Goal: Task Accomplishment & Management: Manage account settings

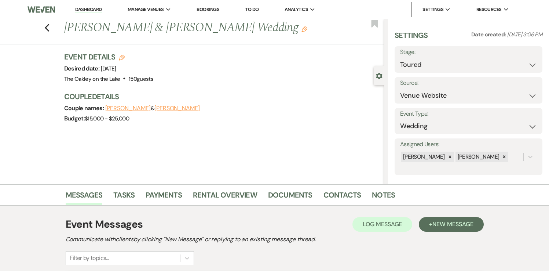
select select "5"
click at [47, 28] on icon "Previous" at bounding box center [47, 27] width 6 height 9
select select "5"
select select "2"
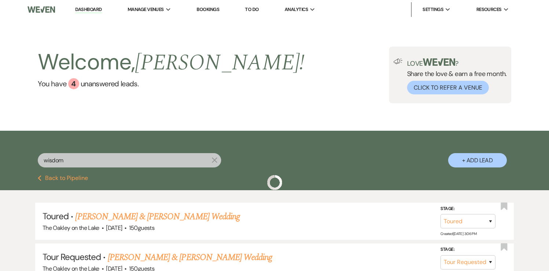
scroll to position [52, 0]
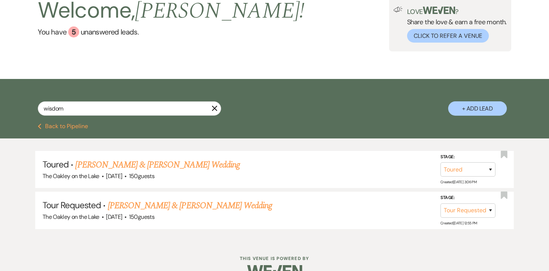
click at [216, 109] on use "button" at bounding box center [215, 109] width 6 height 6
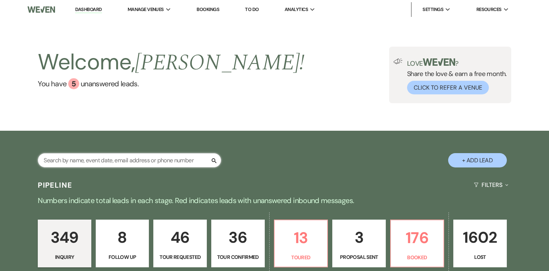
click at [152, 163] on input "text" at bounding box center [129, 160] width 183 height 14
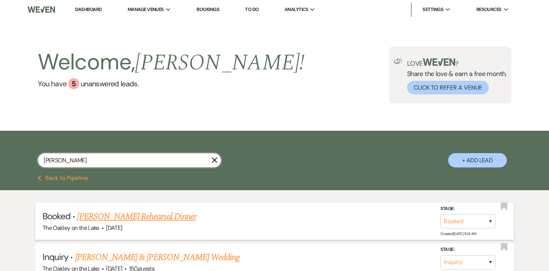
type input "[PERSON_NAME]"
click at [140, 215] on link "[PERSON_NAME] Rehearsal Dinner" at bounding box center [136, 216] width 119 height 13
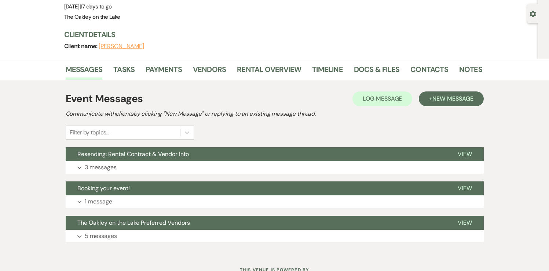
scroll to position [71, 0]
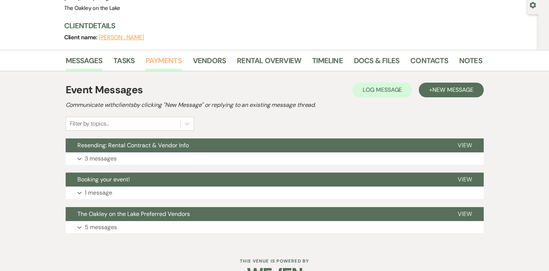
click at [163, 62] on link "Payments" at bounding box center [164, 63] width 36 height 16
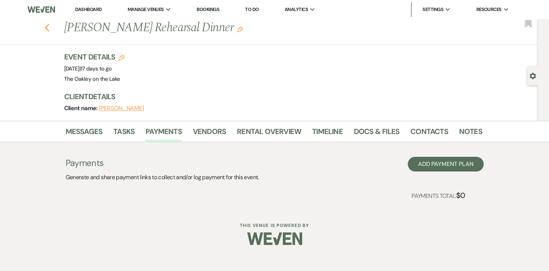
click at [46, 28] on use "button" at bounding box center [46, 28] width 5 height 8
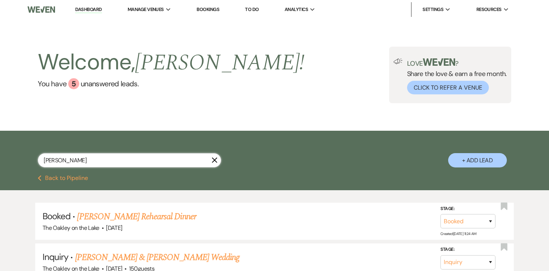
click at [65, 162] on input "[PERSON_NAME]" at bounding box center [129, 160] width 183 height 14
type input "c"
type input "[PERSON_NAME]"
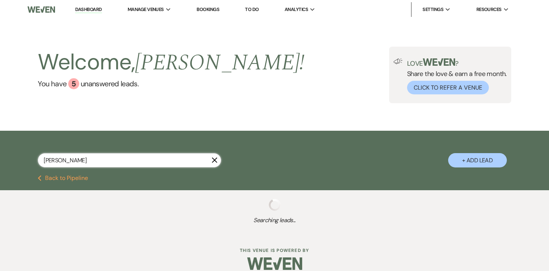
select select "5"
select select "4"
select select "8"
select select "4"
select select "5"
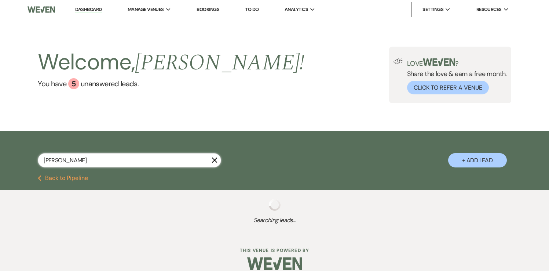
select select "8"
select select "6"
select select "2"
select select "8"
select select "4"
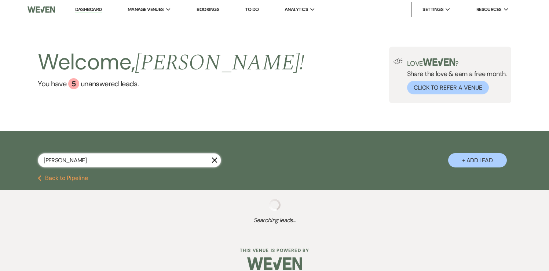
select select "8"
select select "5"
select select "8"
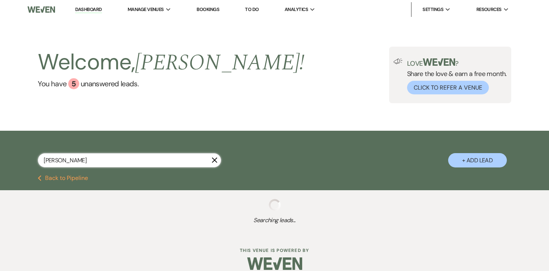
select select "8"
select select "7"
select select "8"
select select "10"
select select "8"
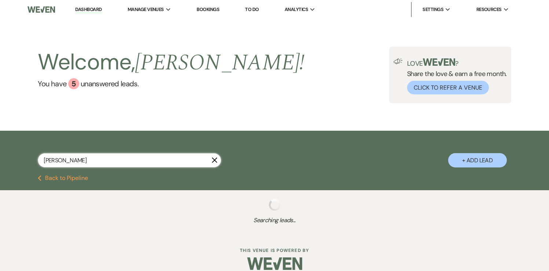
select select "5"
select select "8"
select select "5"
select select "8"
select select "1"
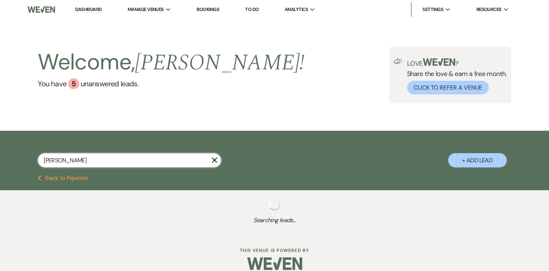
select select "8"
select select "5"
select select "8"
select select "5"
select select "8"
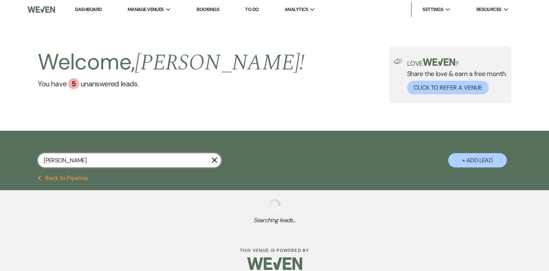
select select "10"
select select "8"
select select "5"
select select "8"
select select "10"
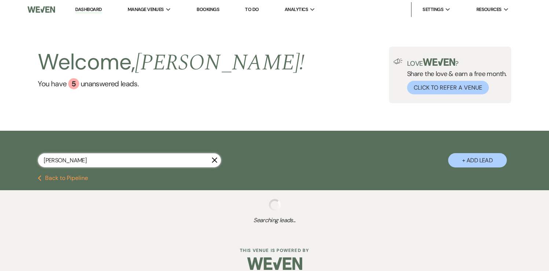
select select "8"
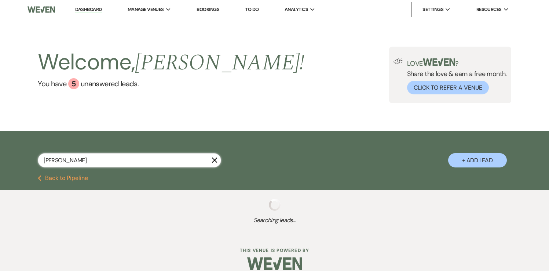
select select "5"
select select "8"
select select "7"
select select "8"
select select "5"
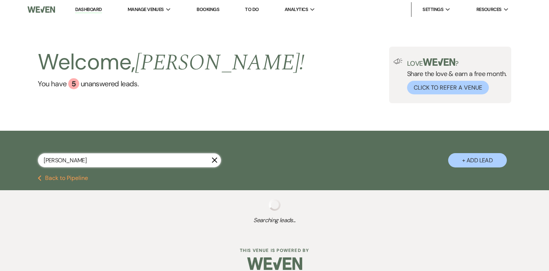
select select "8"
select select "10"
select select "8"
select select "5"
select select "8"
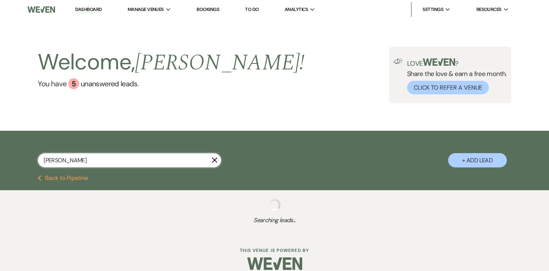
select select "5"
select select "8"
select select "6"
select select "8"
select select "5"
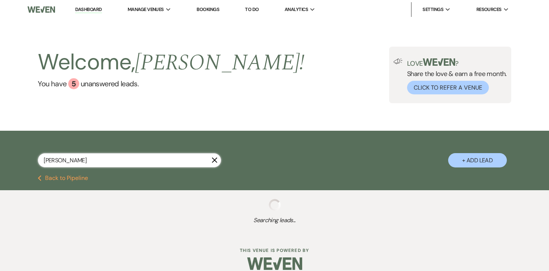
select select "8"
select select "5"
select select "8"
select select "10"
select select "8"
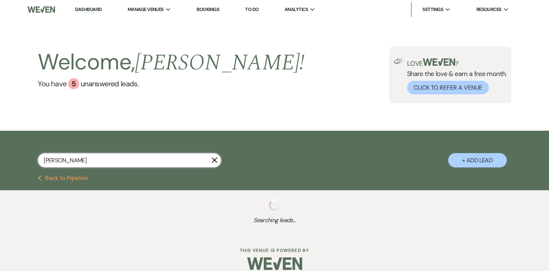
select select "5"
select select "8"
select select "5"
select select "8"
select select "6"
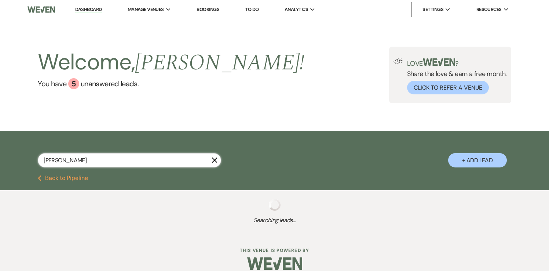
select select "8"
select select "5"
select select "8"
select select "5"
select select "8"
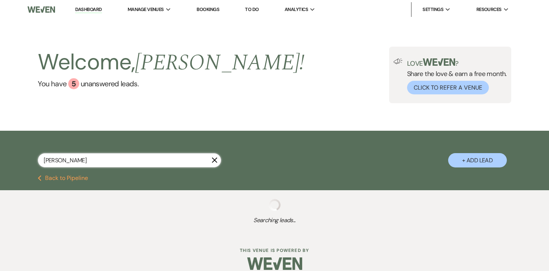
select select "10"
select select "8"
select select "5"
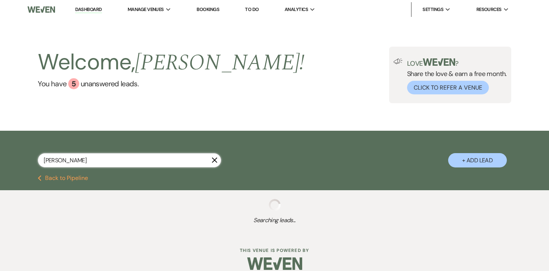
select select "8"
select select "5"
select select "8"
select select "5"
select select "8"
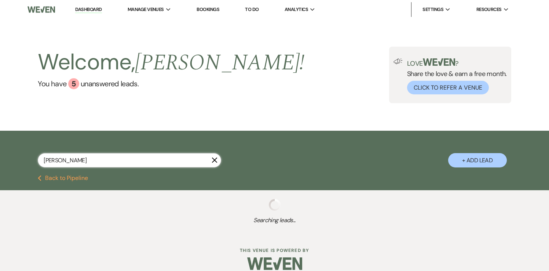
select select "5"
select select "8"
select select "5"
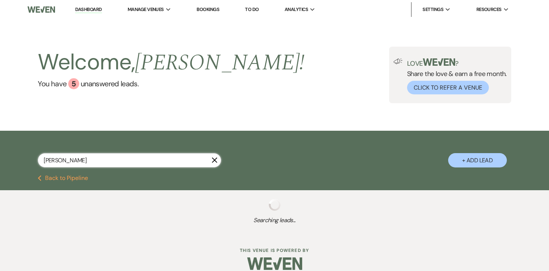
select select "8"
select select "5"
select select "8"
select select "5"
select select "8"
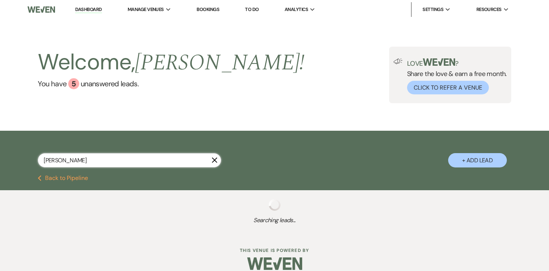
select select "5"
select select "8"
select select "5"
select select "8"
select select "7"
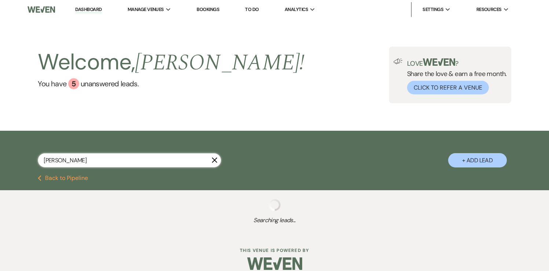
select select "8"
select select "5"
select select "8"
select select "11"
select select "8"
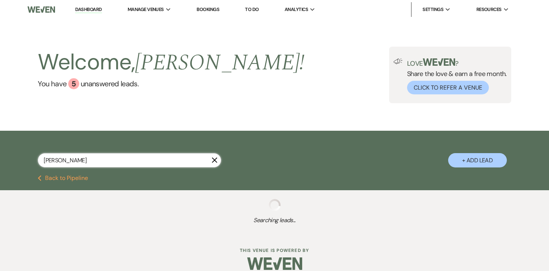
select select "5"
select select "8"
select select "6"
select select "8"
select select "3"
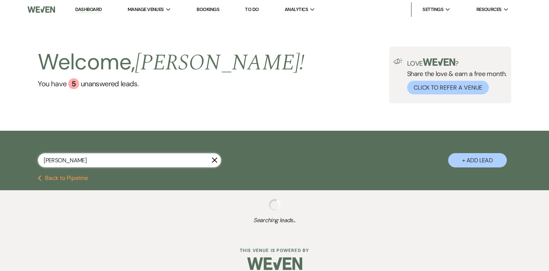
select select "8"
select select "10"
select select "8"
select select "3"
select select "8"
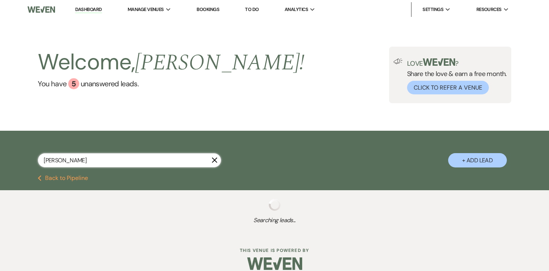
select select "8"
select select "5"
select select "8"
select select "7"
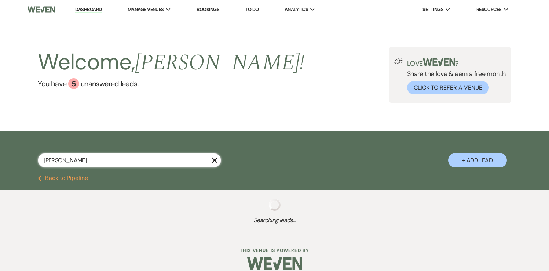
select select "8"
select select "5"
select select "8"
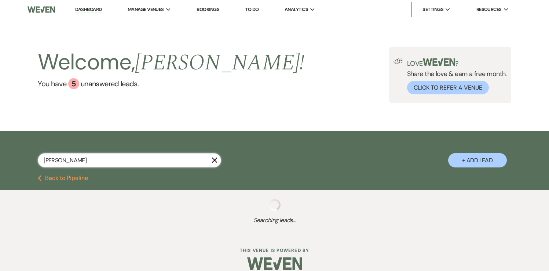
select select "7"
select select "8"
select select "3"
select select "8"
select select "3"
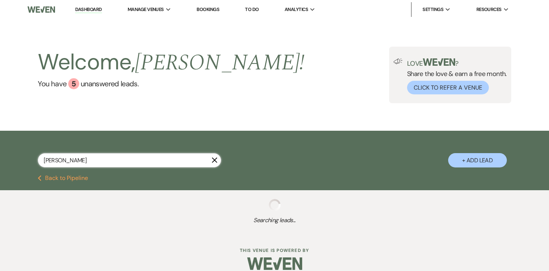
select select "8"
select select "4"
select select "8"
select select "3"
select select "8"
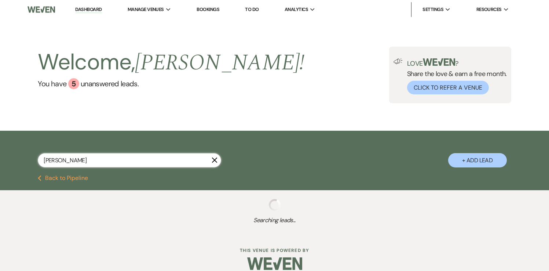
select select "5"
select select "8"
select select "11"
select select "8"
select select "6"
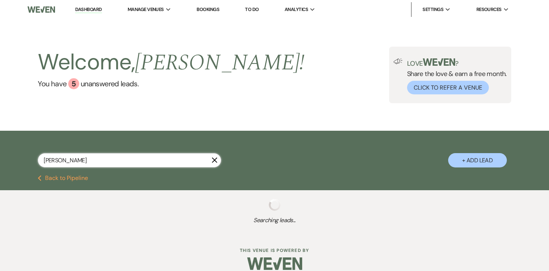
select select "8"
select select "5"
select select "8"
select select "6"
select select "8"
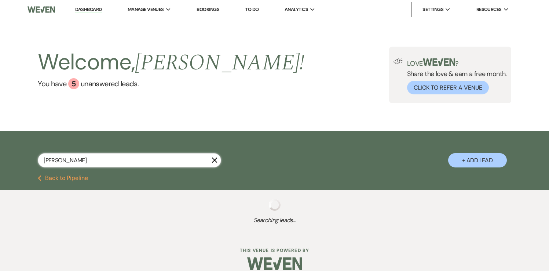
select select "5"
select select "8"
select select "6"
select select "8"
select select "3"
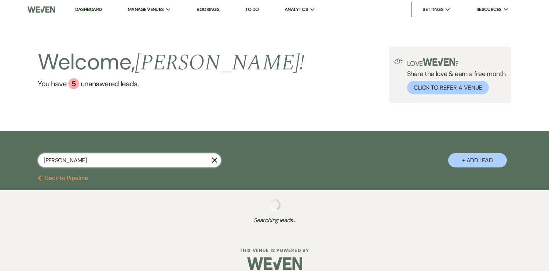
select select "8"
select select "6"
select select "8"
select select "3"
select select "8"
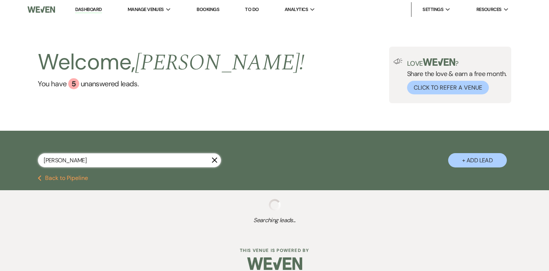
select select "10"
select select "8"
select select "3"
select select "8"
select select "5"
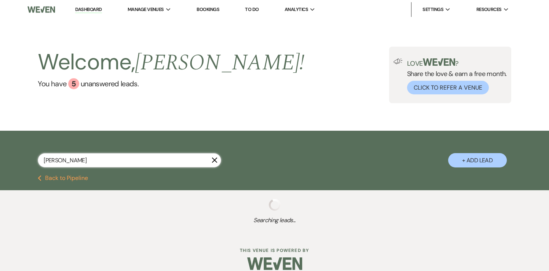
select select "8"
select select "11"
select select "8"
select select "6"
select select "8"
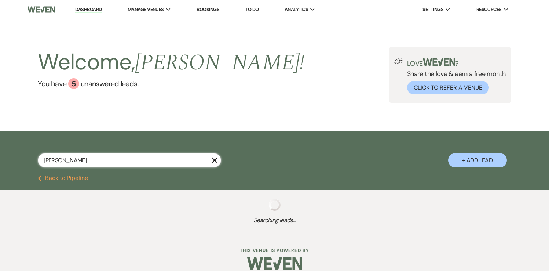
select select "4"
select select "8"
select select "7"
select select "8"
select select "5"
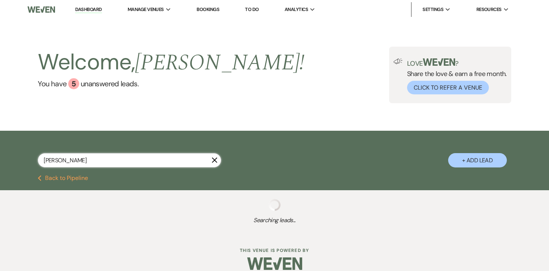
select select "8"
select select "5"
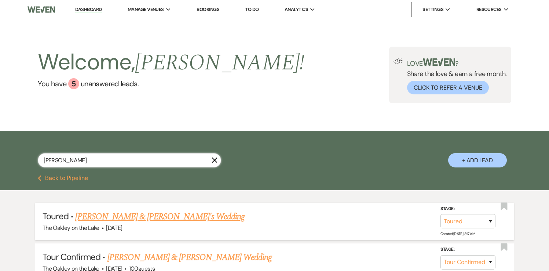
type input "[PERSON_NAME]"
click at [99, 220] on link "[PERSON_NAME] & [PERSON_NAME]'s Wedding" at bounding box center [160, 216] width 170 height 13
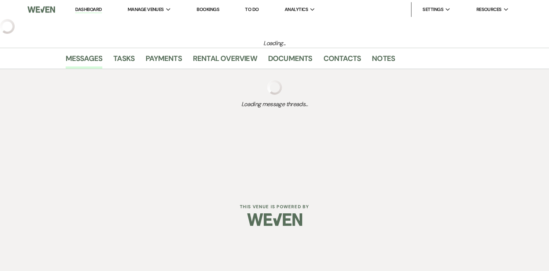
select select "5"
select select "22"
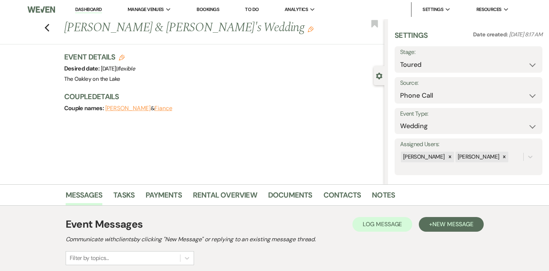
click at [123, 56] on icon "Edit" at bounding box center [122, 58] width 6 height 6
select select "660"
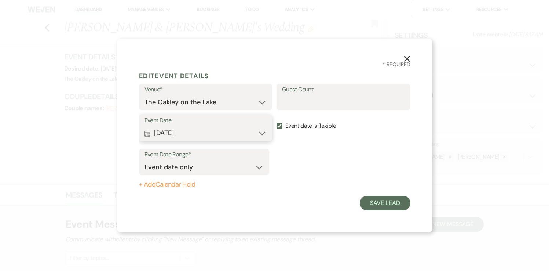
click at [263, 134] on button "Calendar [DATE] Expand" at bounding box center [206, 133] width 123 height 15
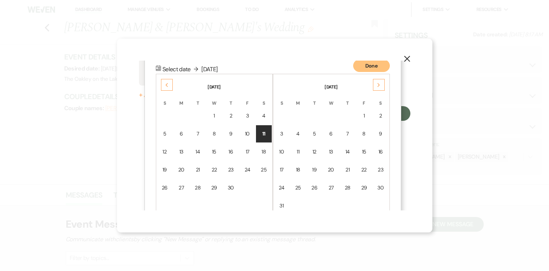
scroll to position [94, 0]
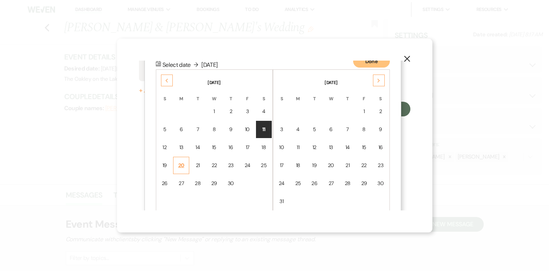
click at [182, 163] on div "20" at bounding box center [181, 165] width 7 height 8
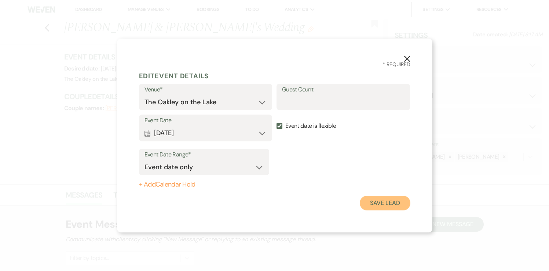
click at [373, 204] on button "Save Lead" at bounding box center [385, 203] width 50 height 15
